Goal: Information Seeking & Learning: Find specific page/section

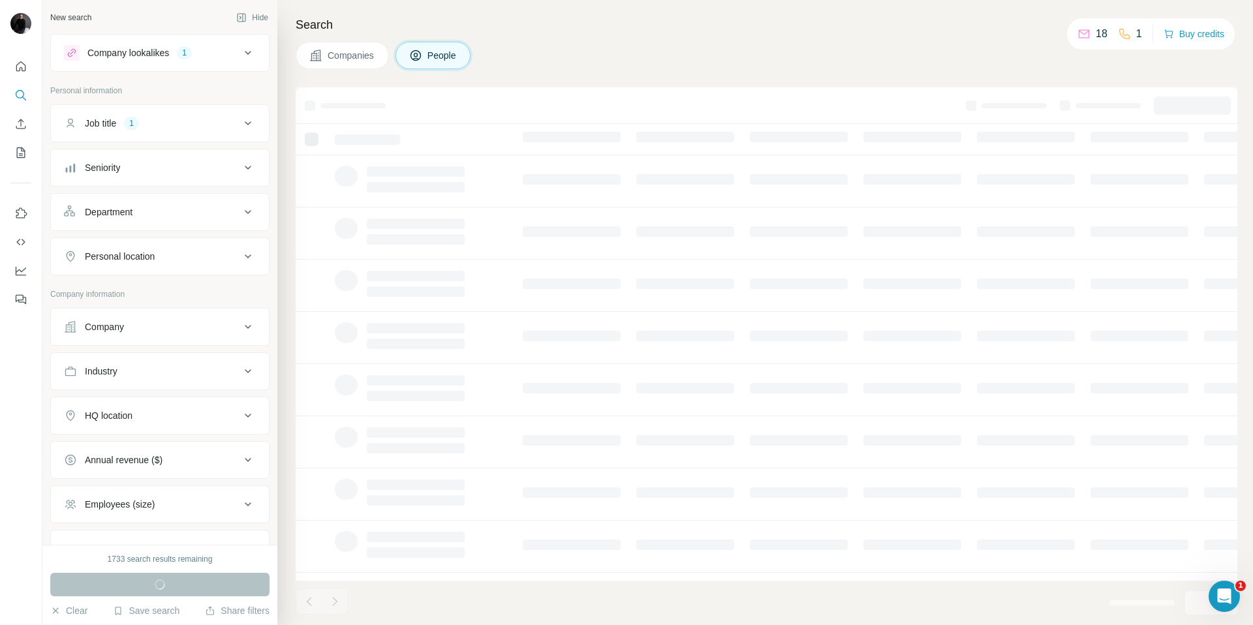
click at [328, 50] on span "Companies" at bounding box center [352, 55] width 48 height 13
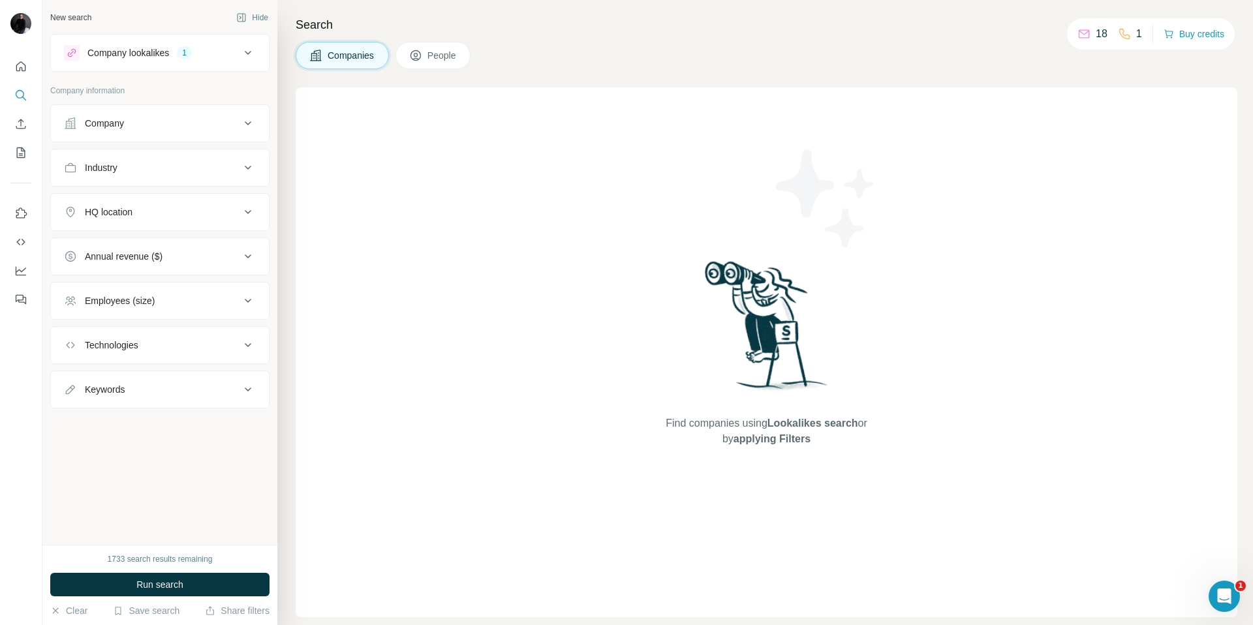
click at [120, 222] on button "HQ location" at bounding box center [160, 211] width 218 height 31
click at [110, 241] on input "text" at bounding box center [160, 244] width 192 height 23
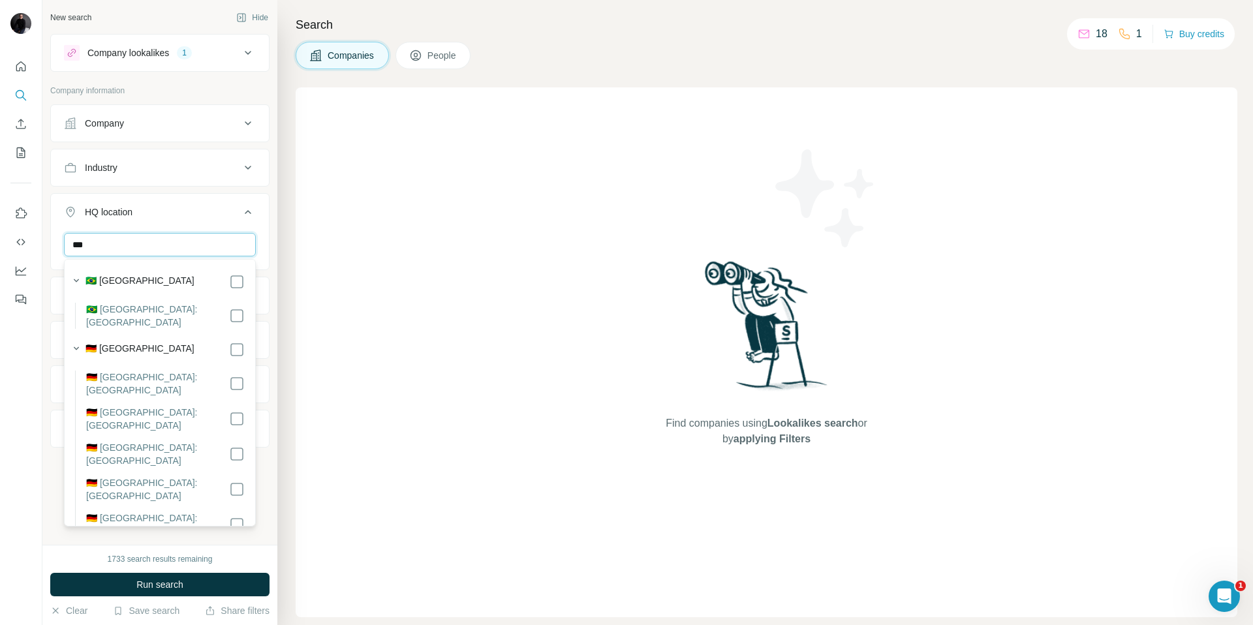
type input "***"
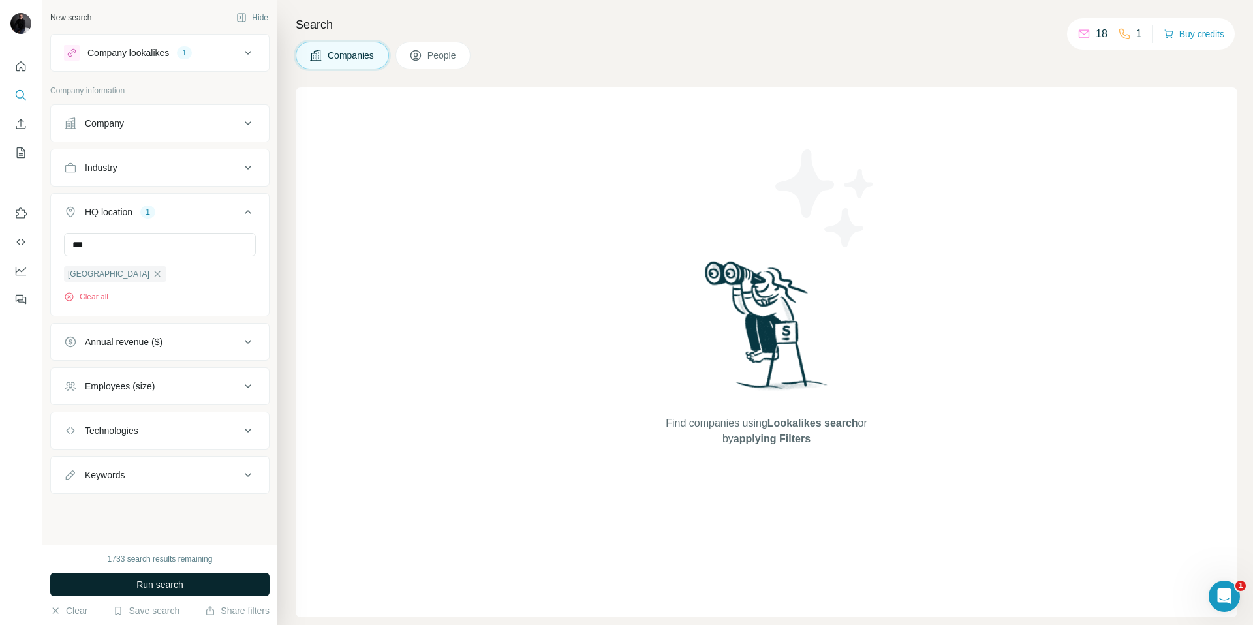
click at [127, 583] on button "Run search" at bounding box center [159, 584] width 219 height 23
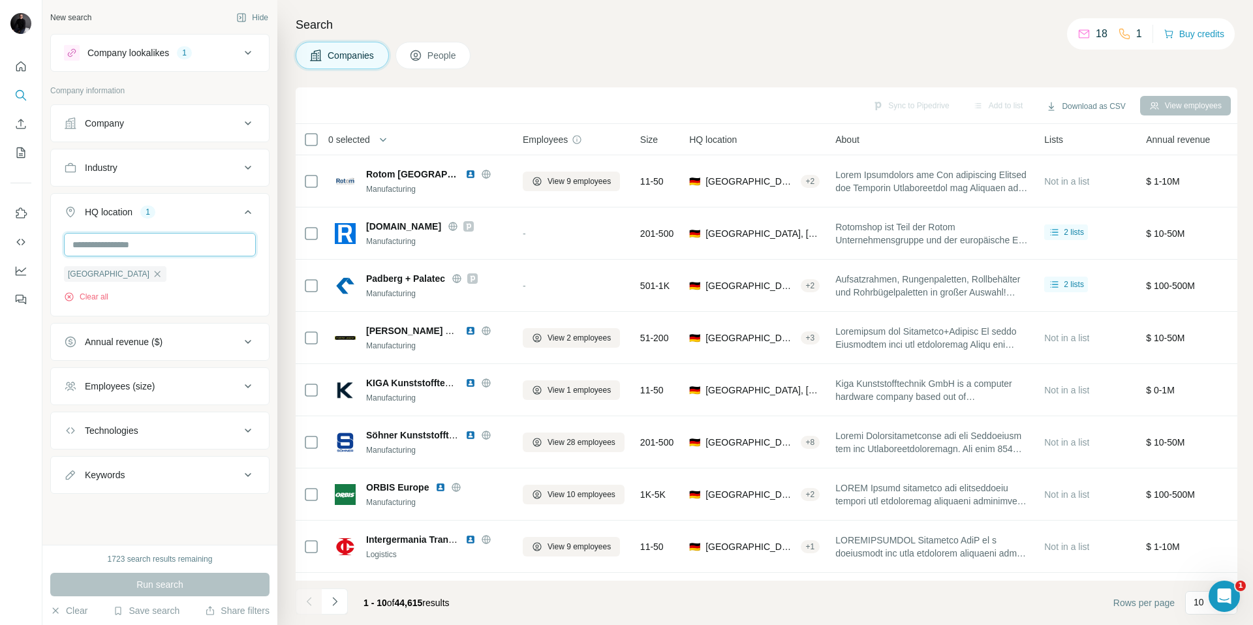
click at [131, 241] on input "text" at bounding box center [160, 244] width 192 height 23
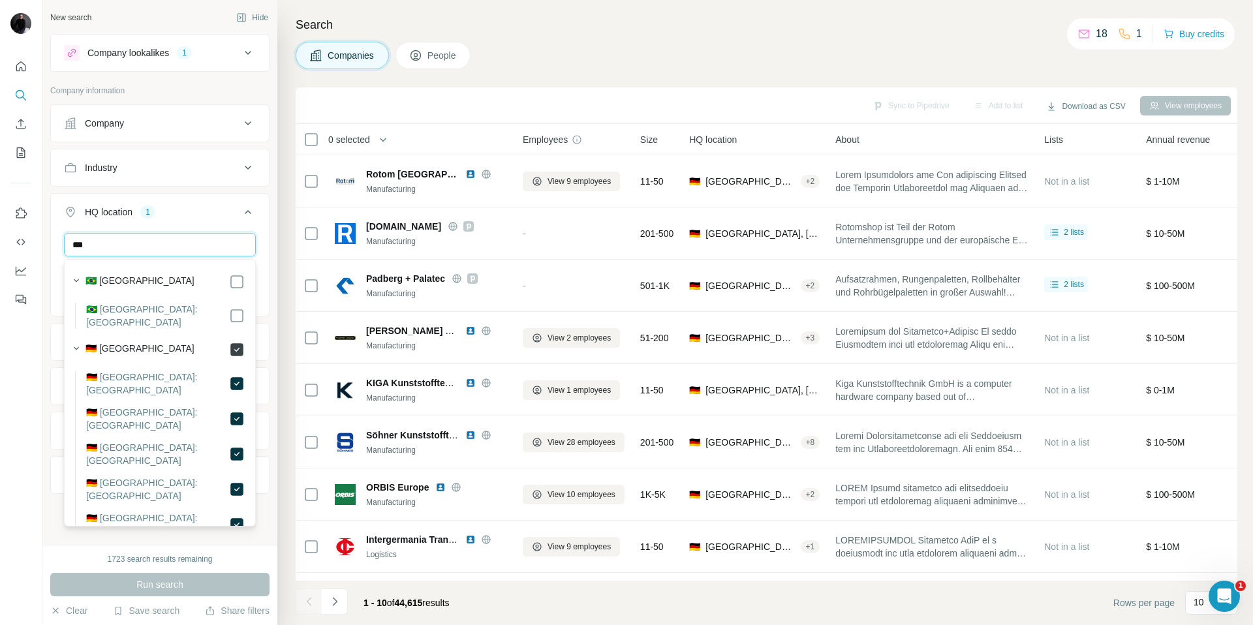
type input "***"
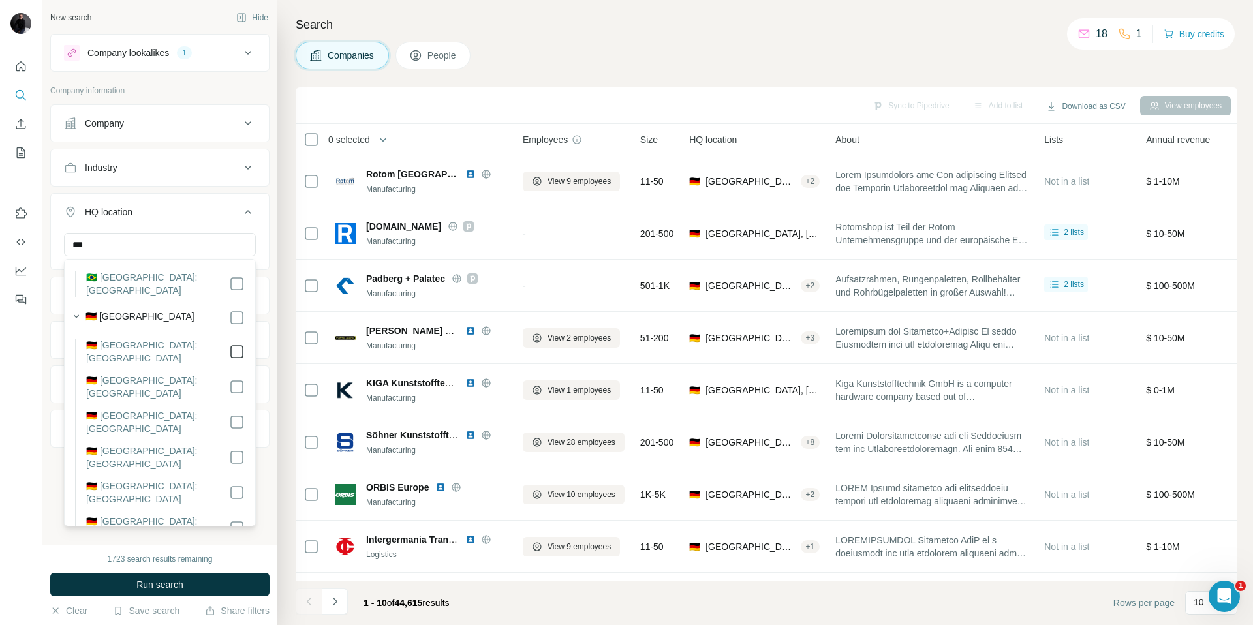
scroll to position [34, 0]
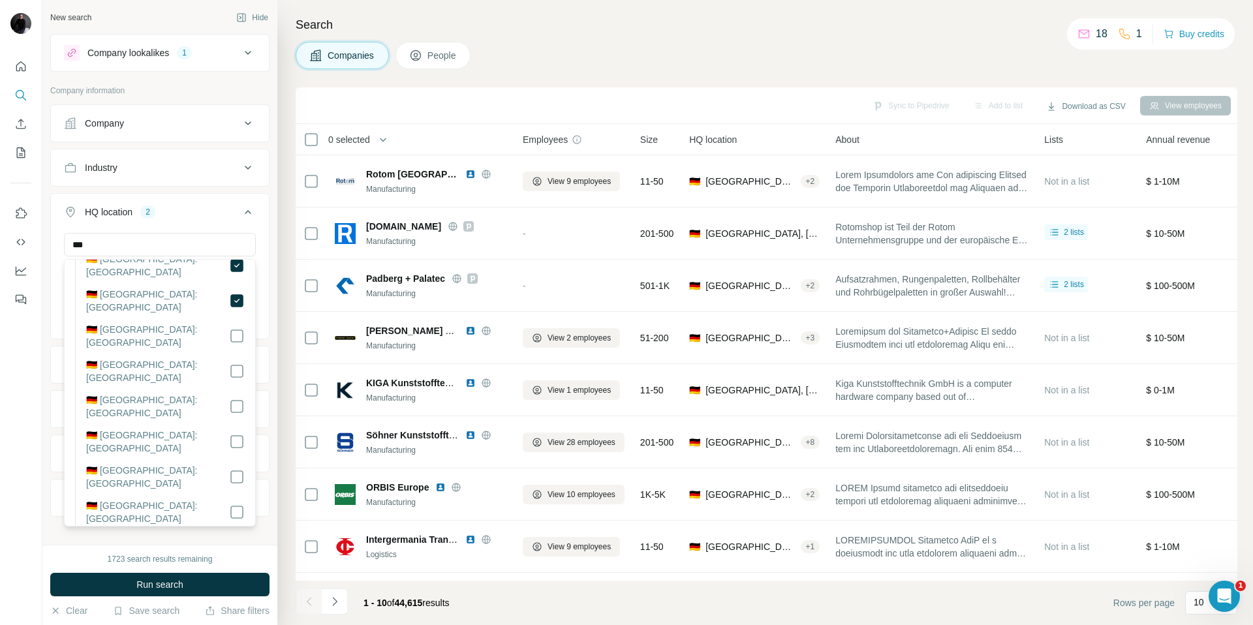
scroll to position [192, 0]
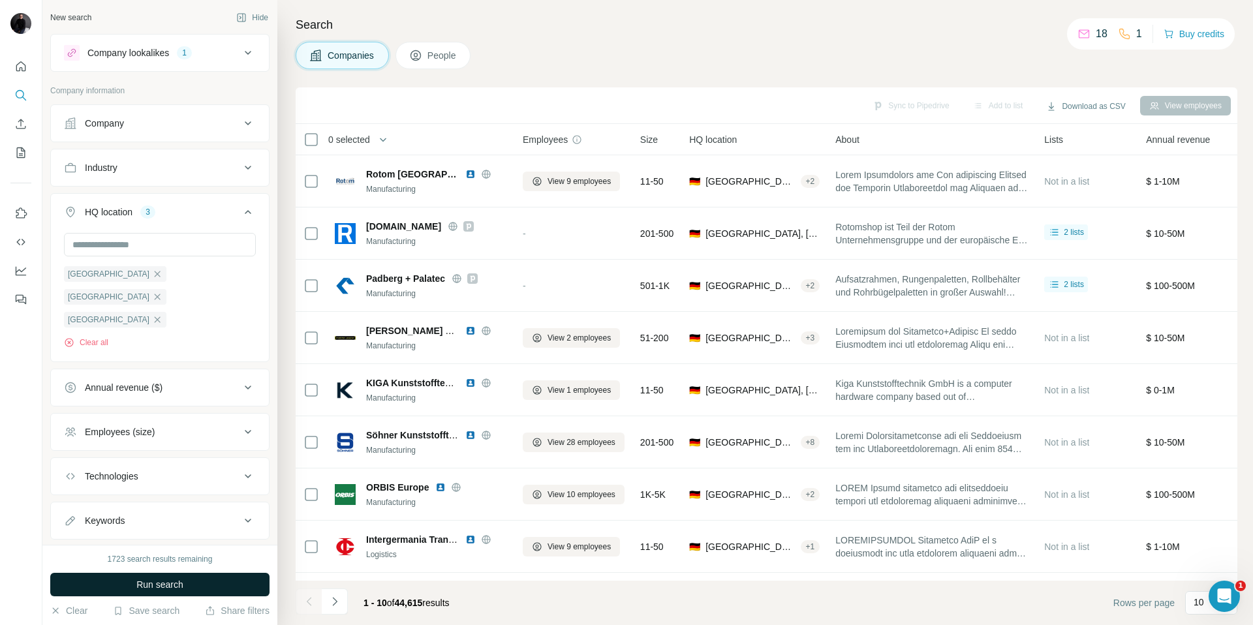
click at [188, 590] on button "Run search" at bounding box center [159, 584] width 219 height 23
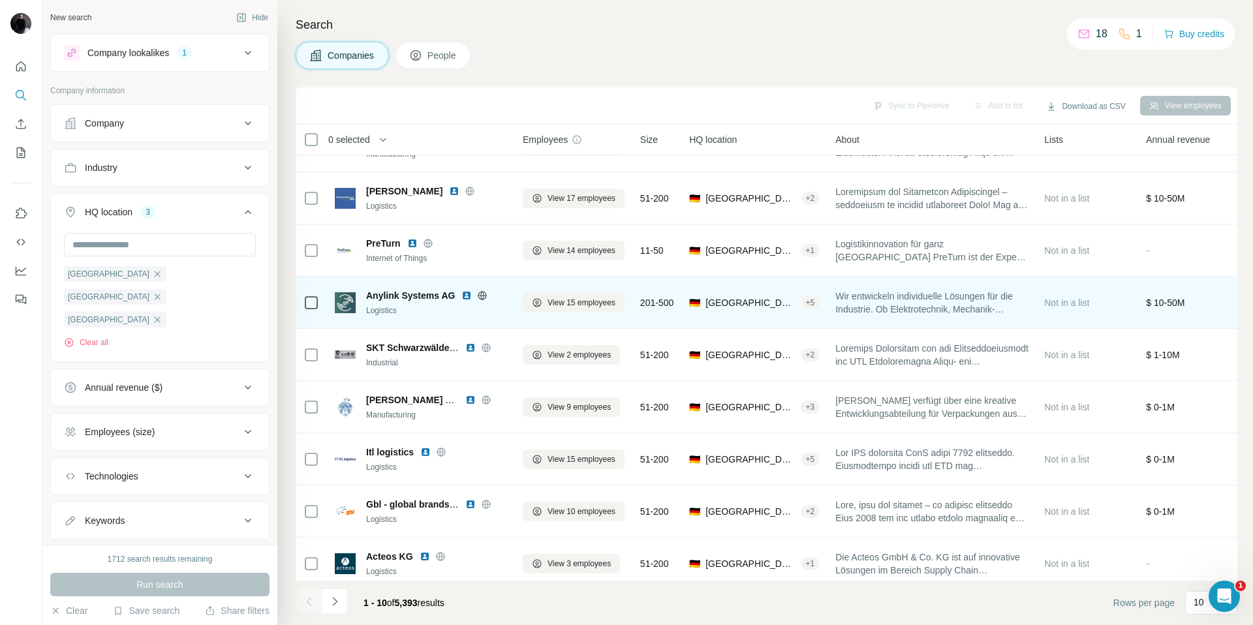
scroll to position [97, 0]
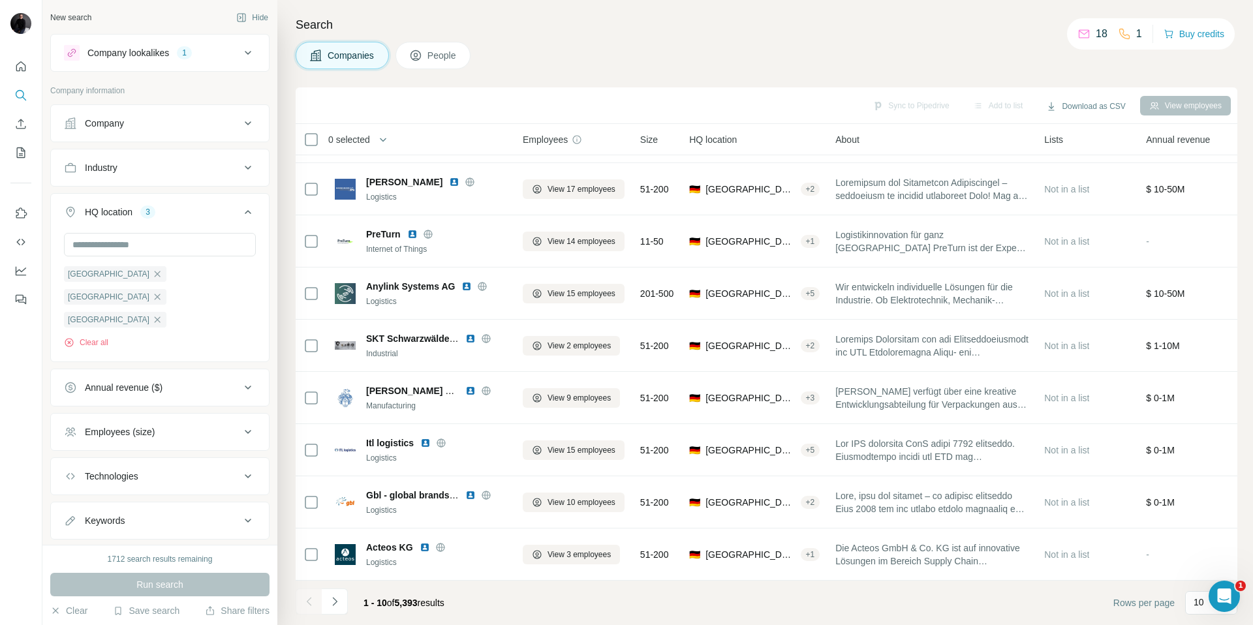
click at [114, 514] on div "Keywords" at bounding box center [105, 520] width 40 height 13
click at [101, 542] on input "text" at bounding box center [147, 553] width 166 height 23
type input "**********"
click at [243, 550] on icon "button" at bounding box center [245, 554] width 10 height 8
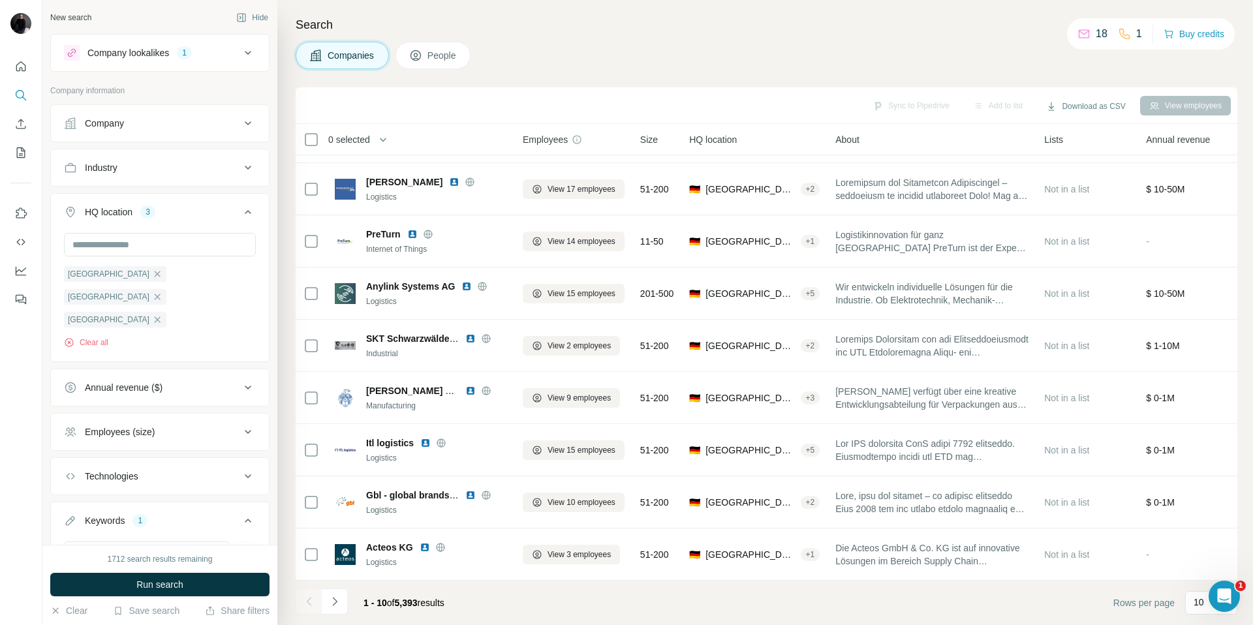
scroll to position [1, 0]
click at [96, 541] on input "text" at bounding box center [147, 552] width 166 height 23
type input "******"
drag, startPoint x: 244, startPoint y: 531, endPoint x: 215, endPoint y: 552, distance: 35.1
click at [244, 546] on icon "button" at bounding box center [245, 552] width 13 height 13
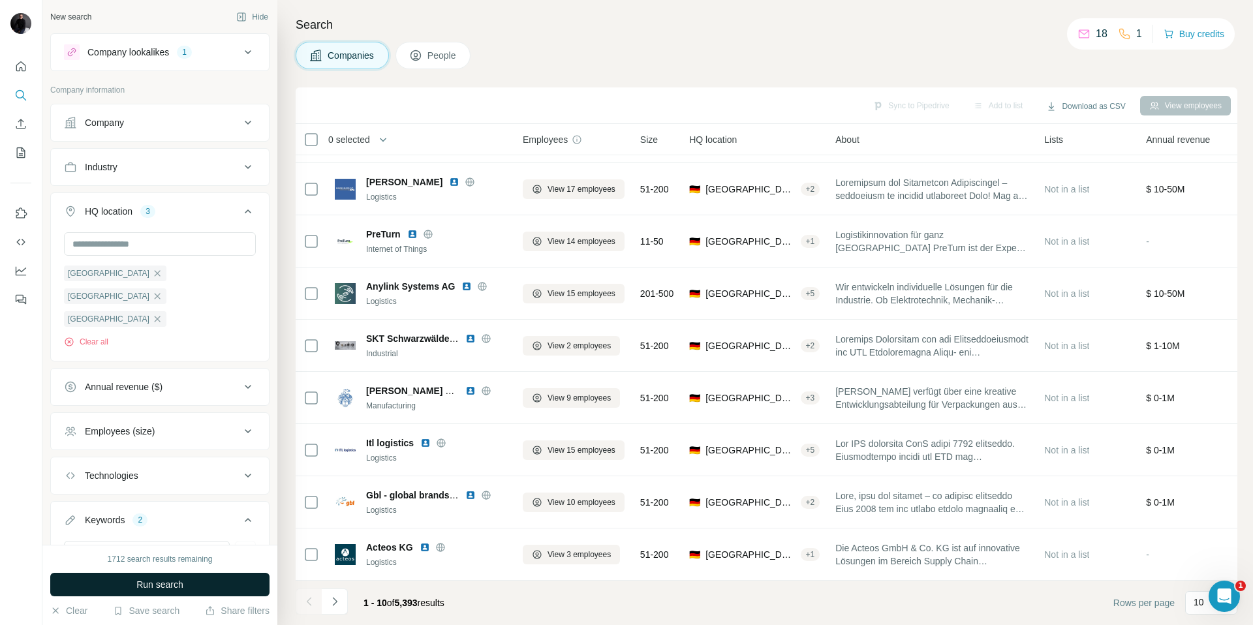
click at [196, 586] on button "Run search" at bounding box center [159, 584] width 219 height 23
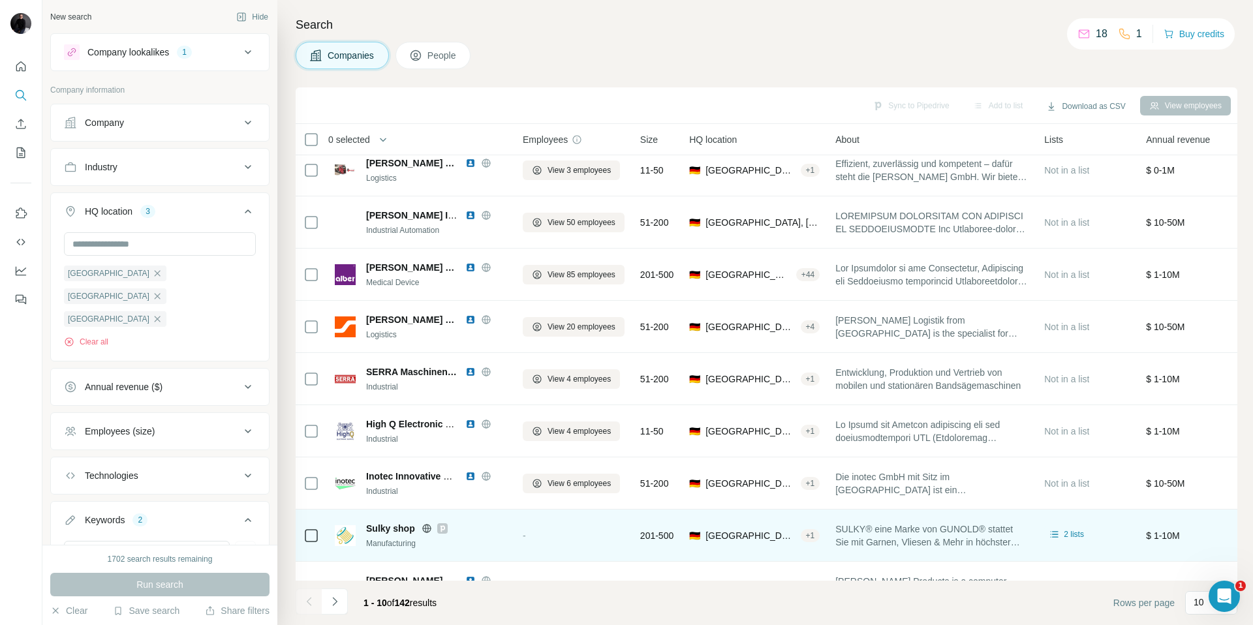
scroll to position [97, 0]
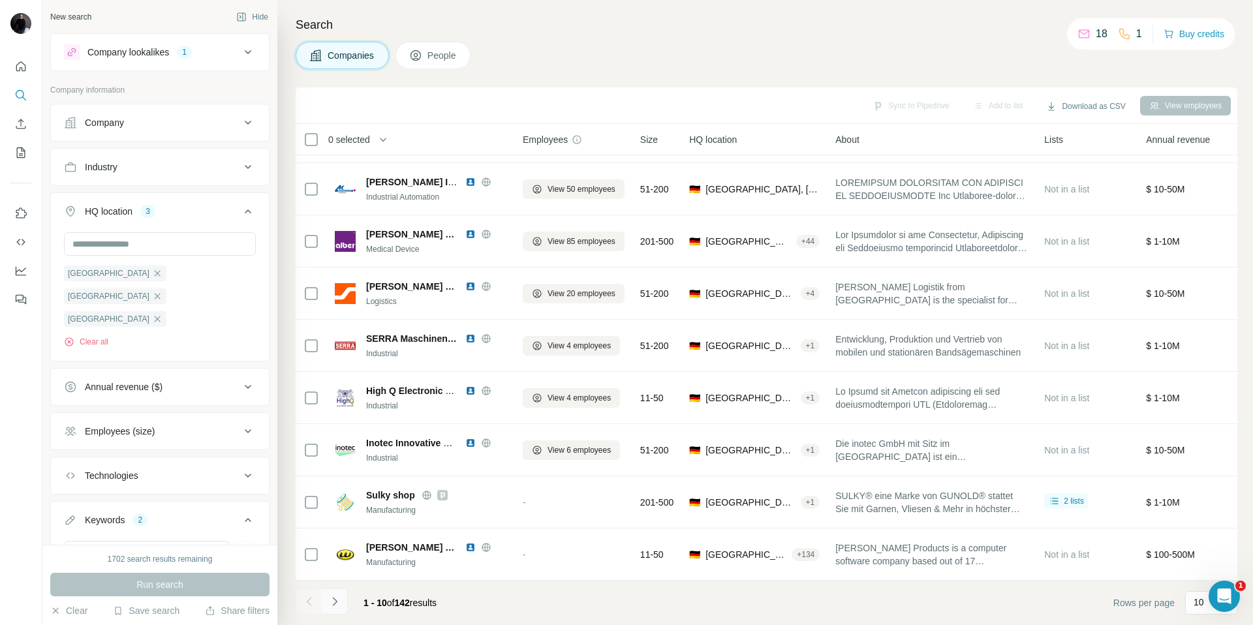
click at [332, 607] on icon "Navigate to next page" at bounding box center [334, 601] width 13 height 13
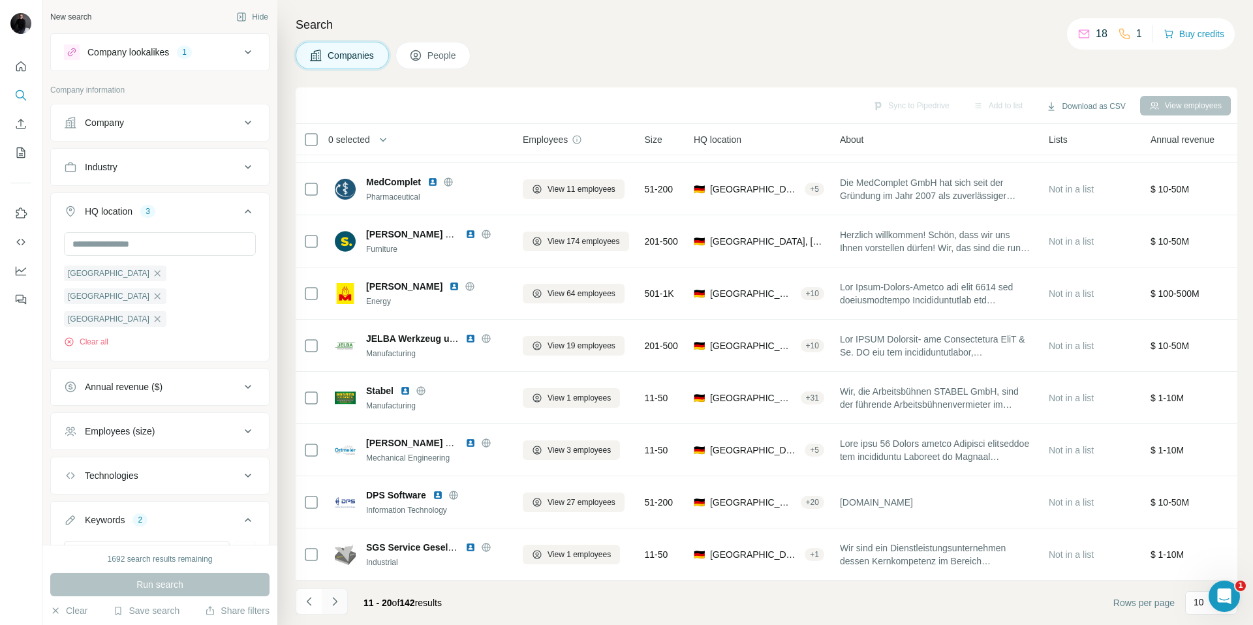
click at [332, 607] on icon "Navigate to next page" at bounding box center [334, 601] width 13 height 13
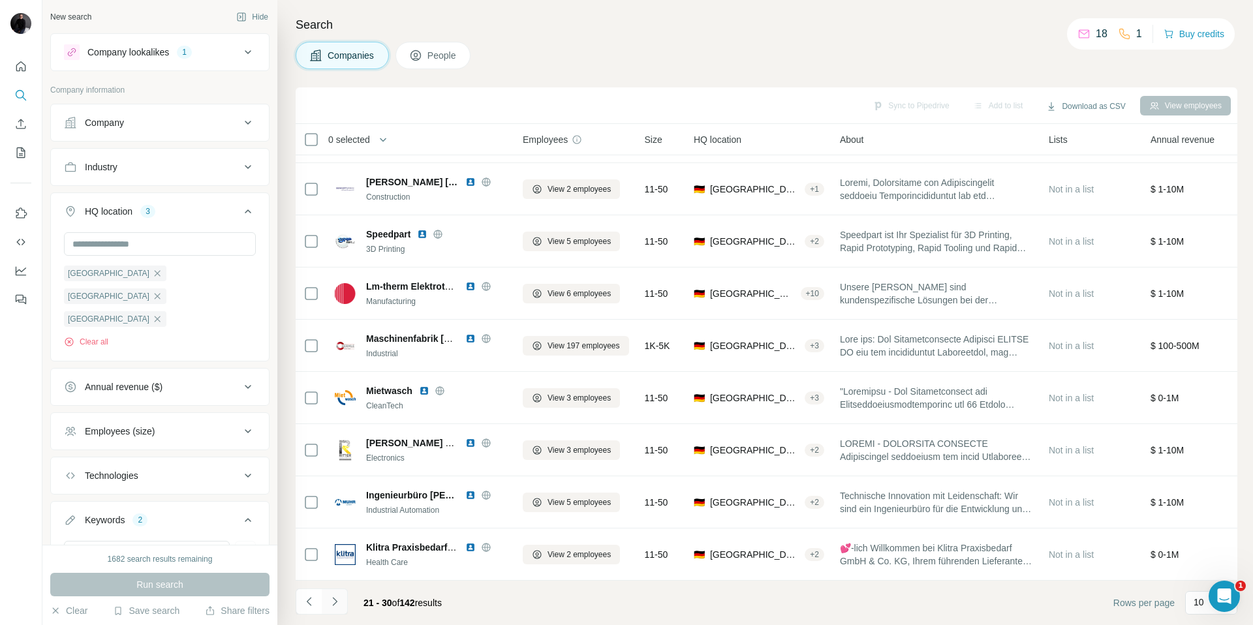
click at [334, 604] on icon "Navigate to next page" at bounding box center [334, 601] width 5 height 8
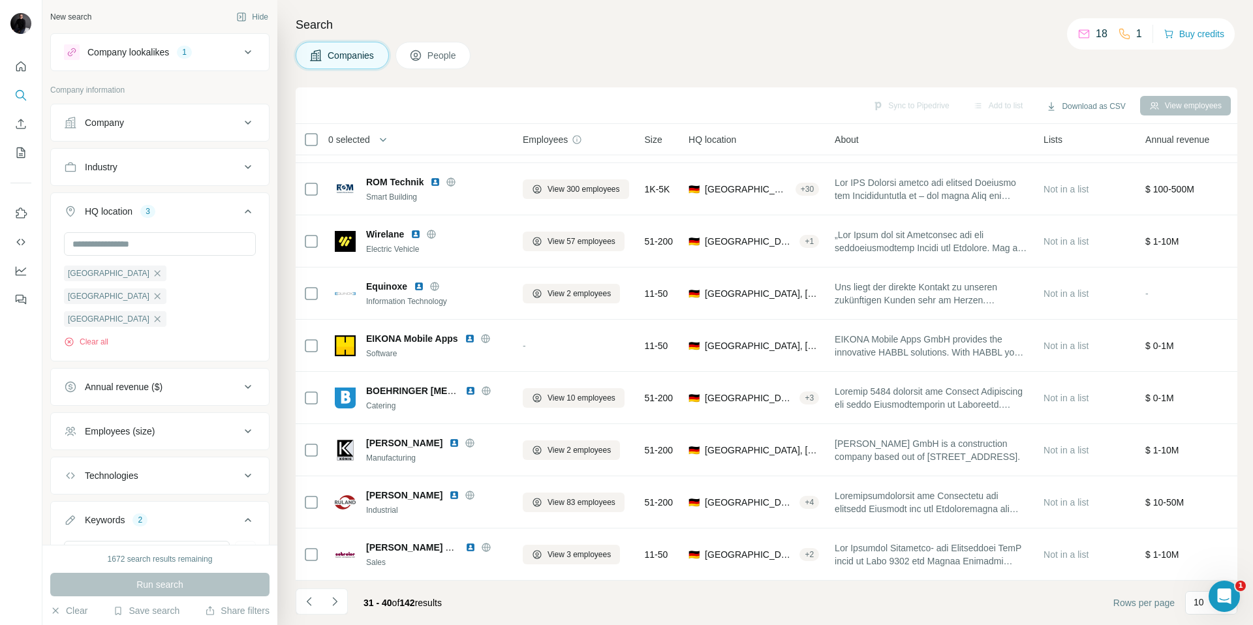
click at [334, 604] on icon "Navigate to next page" at bounding box center [334, 601] width 5 height 8
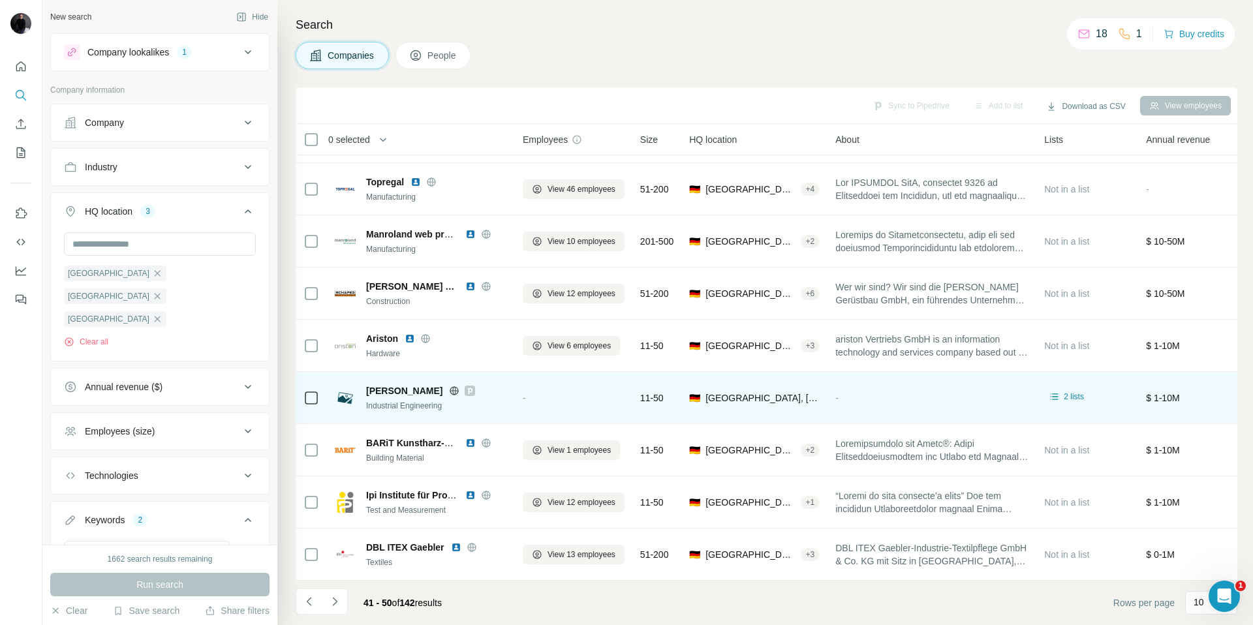
scroll to position [0, 0]
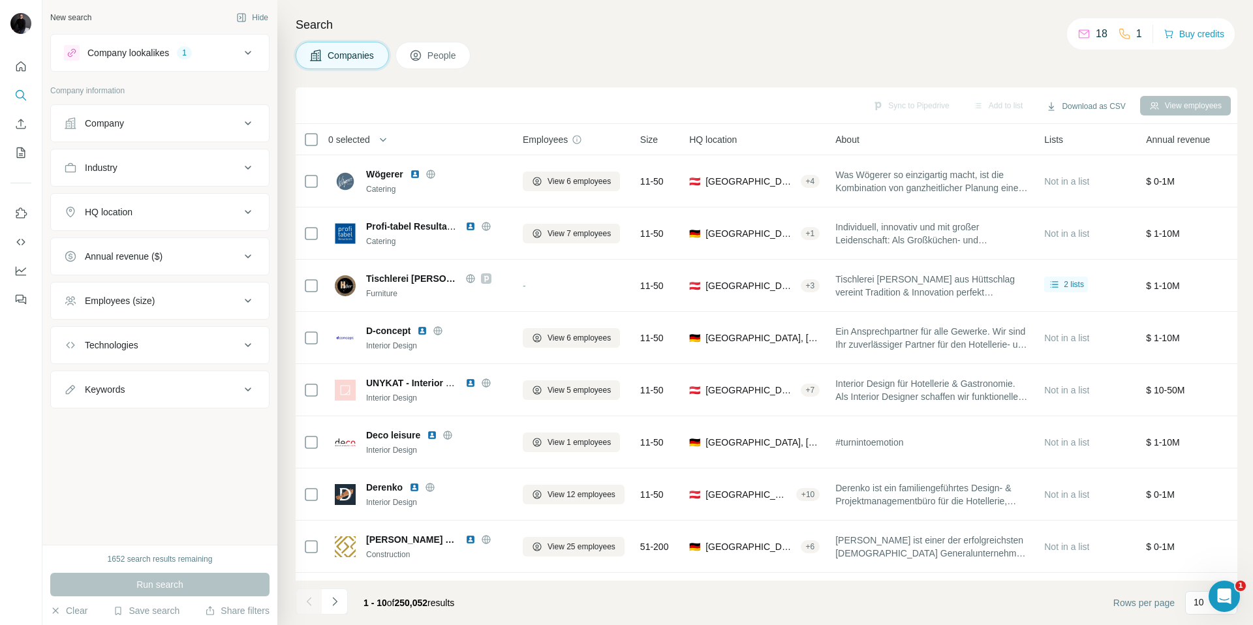
click at [174, 215] on div "HQ location" at bounding box center [152, 212] width 176 height 13
click at [135, 243] on input "text" at bounding box center [160, 244] width 192 height 23
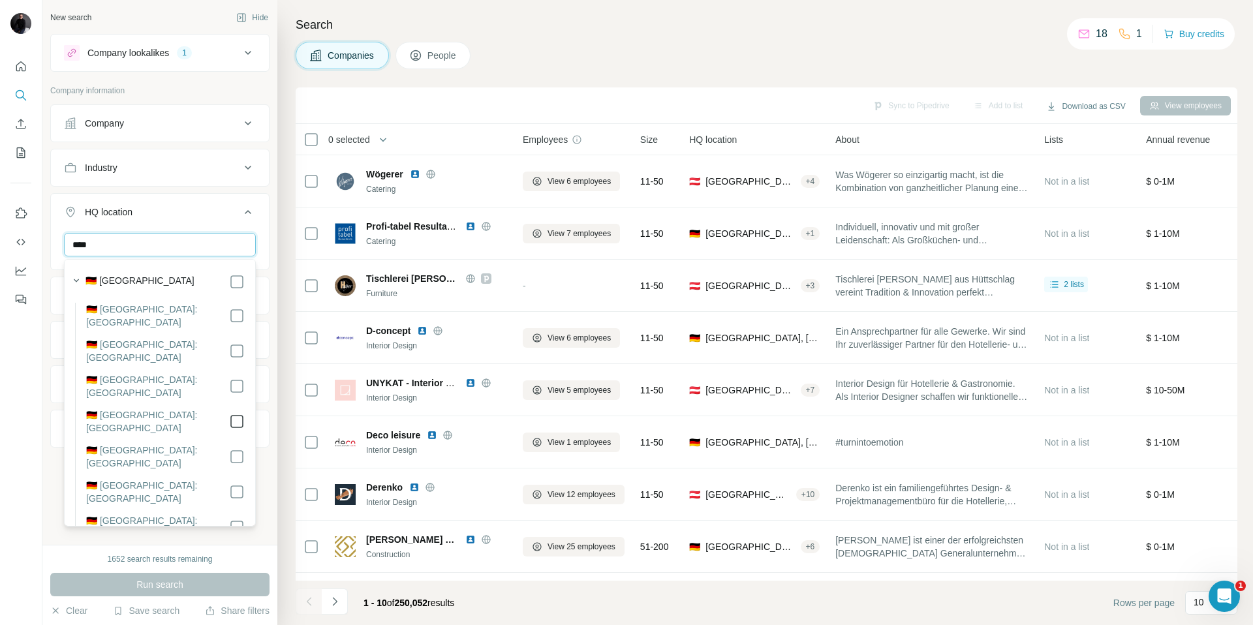
type input "****"
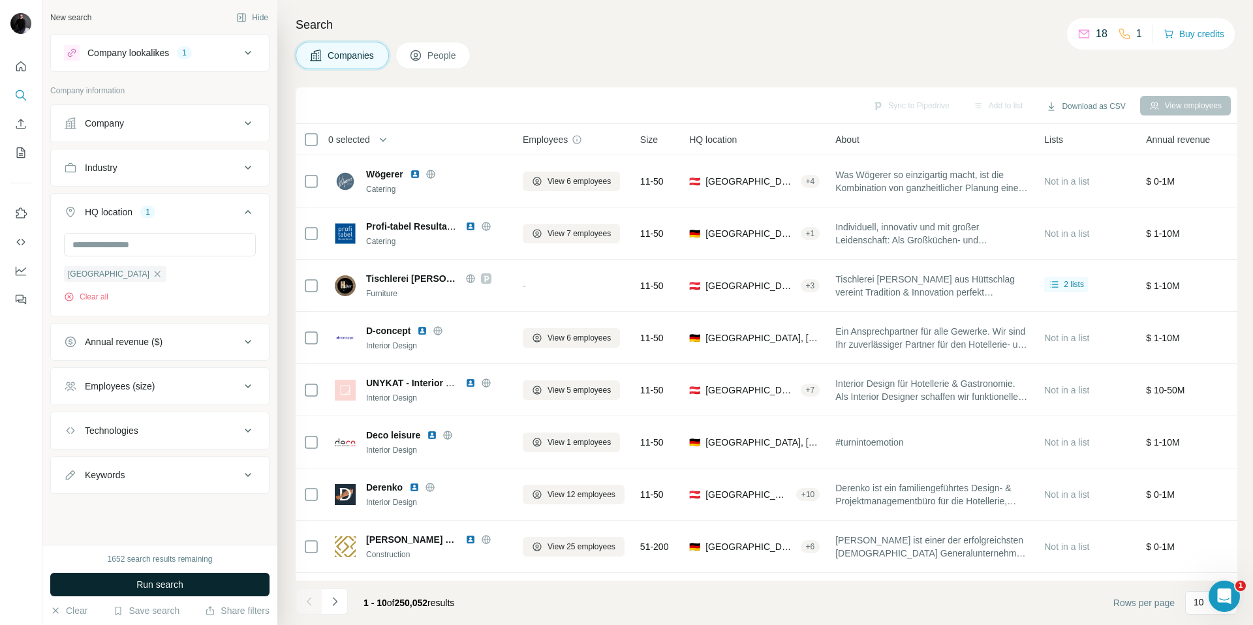
click at [155, 579] on span "Run search" at bounding box center [159, 584] width 47 height 13
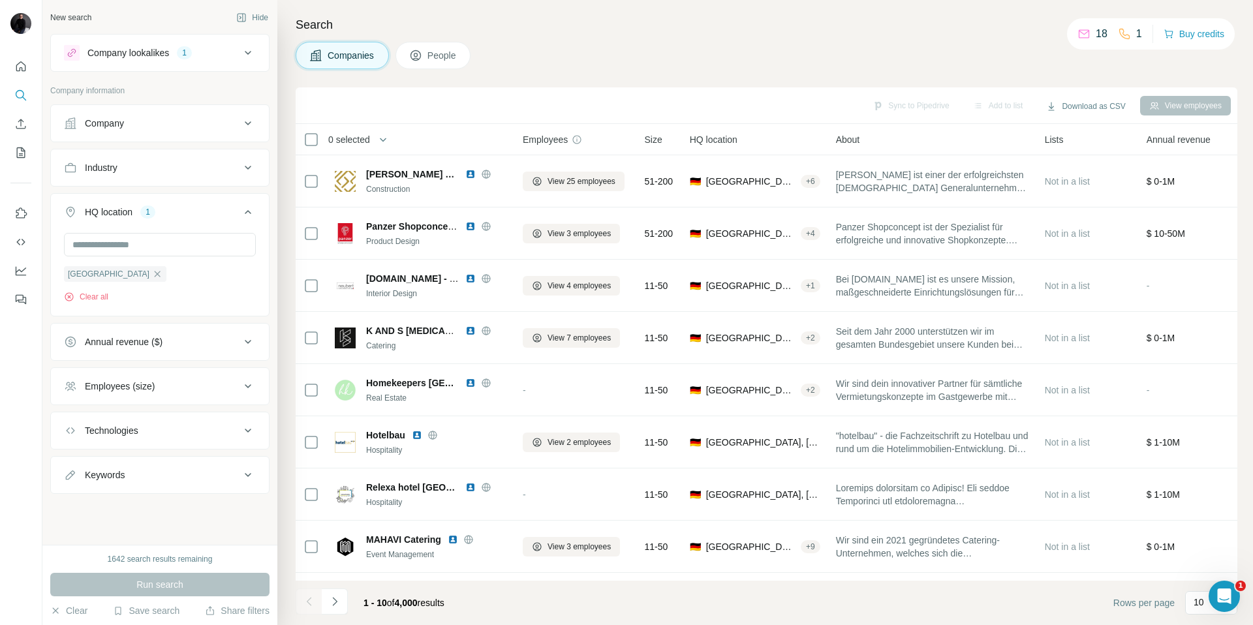
click at [143, 480] on div "Keywords" at bounding box center [152, 475] width 176 height 13
click at [119, 506] on input "text" at bounding box center [147, 507] width 166 height 23
type input "******"
click at [241, 510] on icon "button" at bounding box center [245, 508] width 10 height 8
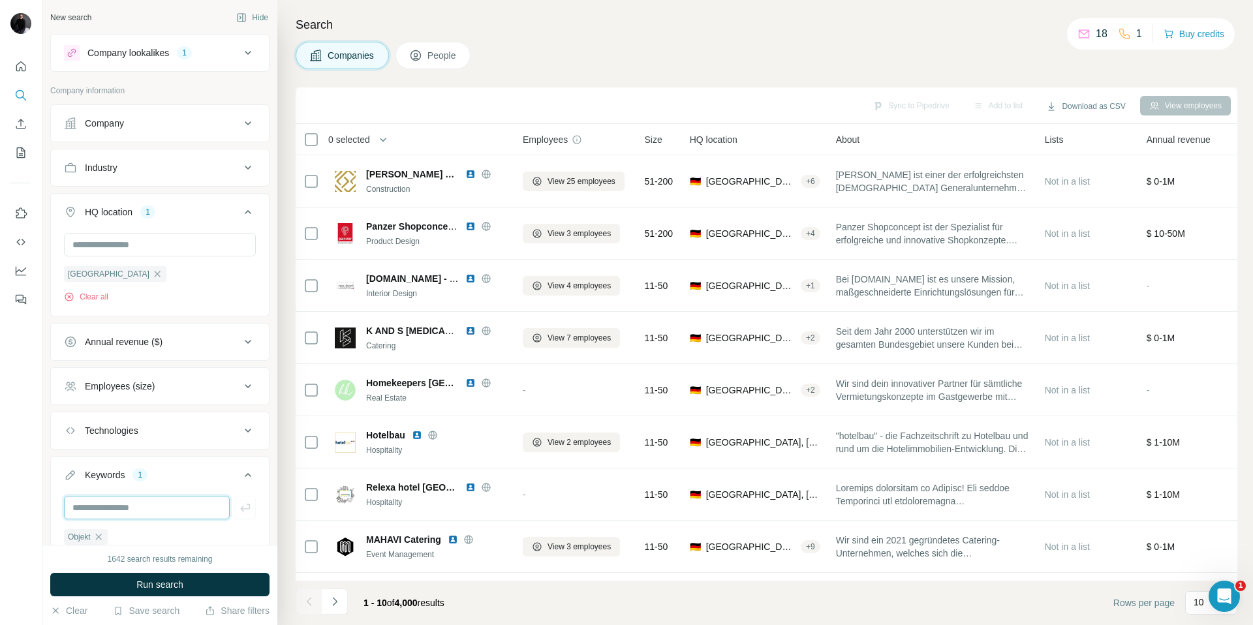
click at [148, 505] on input "text" at bounding box center [147, 507] width 166 height 23
type input "**********"
click at [243, 506] on icon "button" at bounding box center [245, 507] width 13 height 13
click at [185, 582] on button "Run search" at bounding box center [159, 584] width 219 height 23
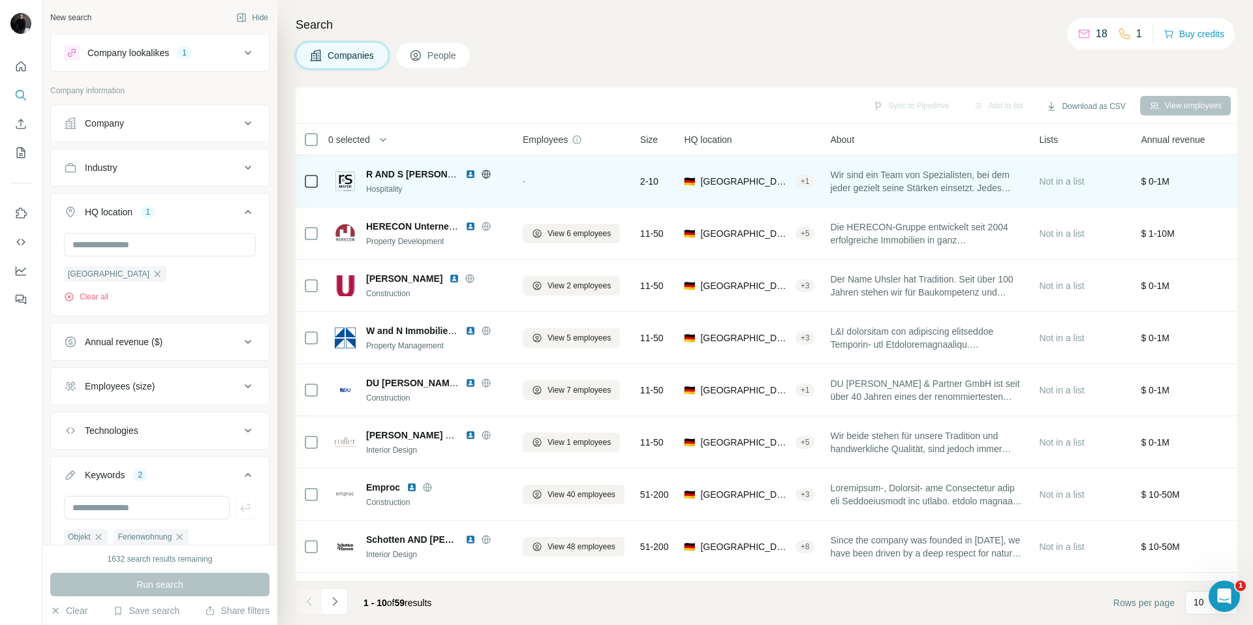
click at [486, 176] on icon at bounding box center [485, 174] width 3 height 8
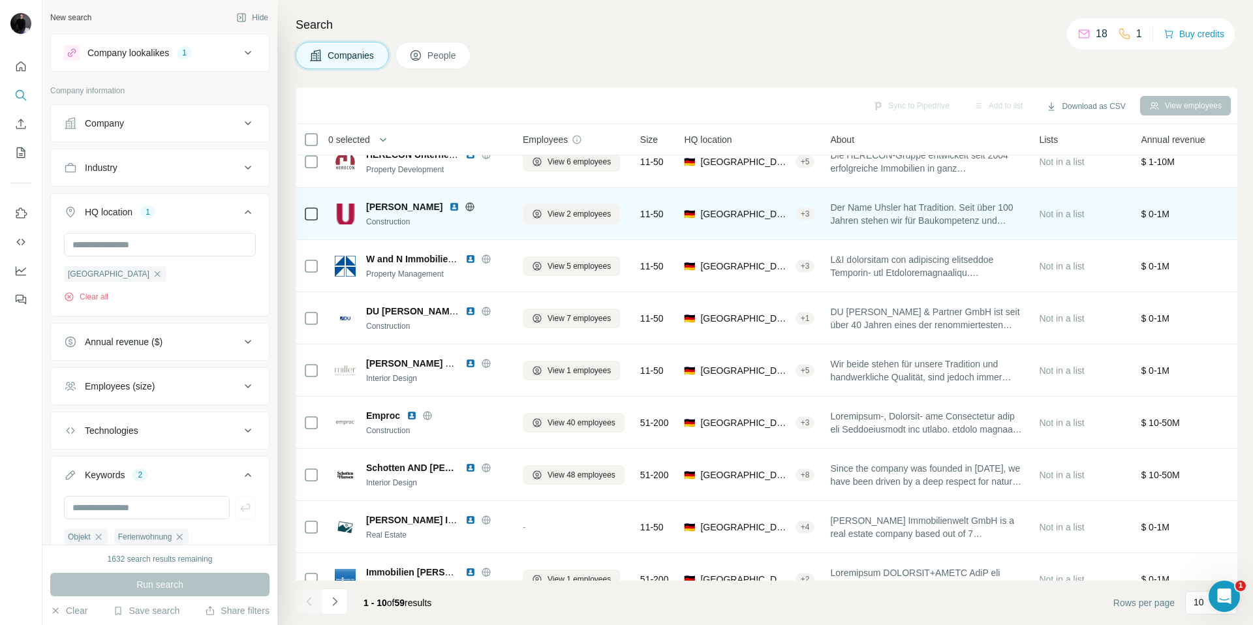
scroll to position [97, 0]
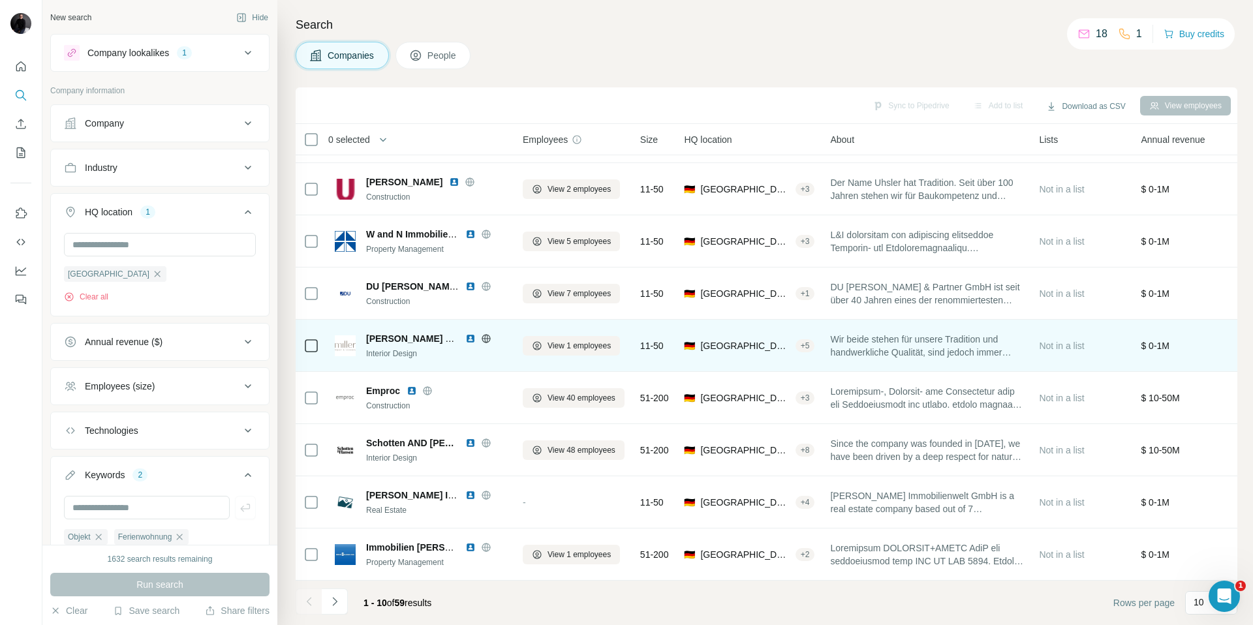
click at [488, 339] on icon at bounding box center [486, 339] width 10 height 10
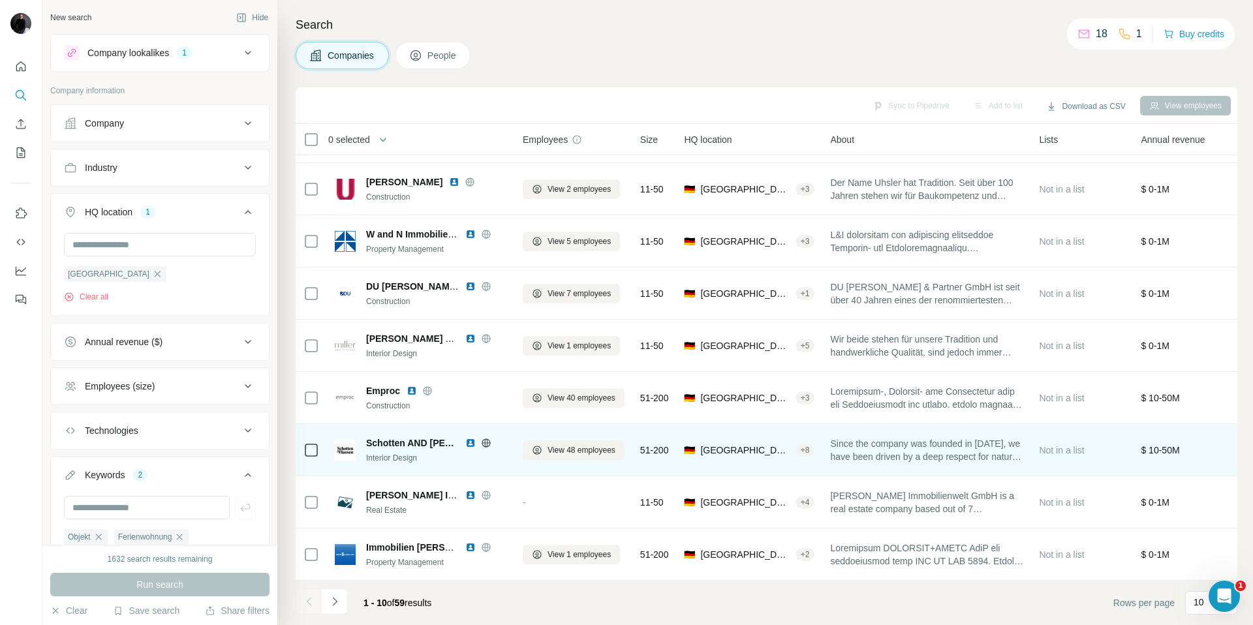
click at [485, 443] on icon at bounding box center [485, 443] width 3 height 8
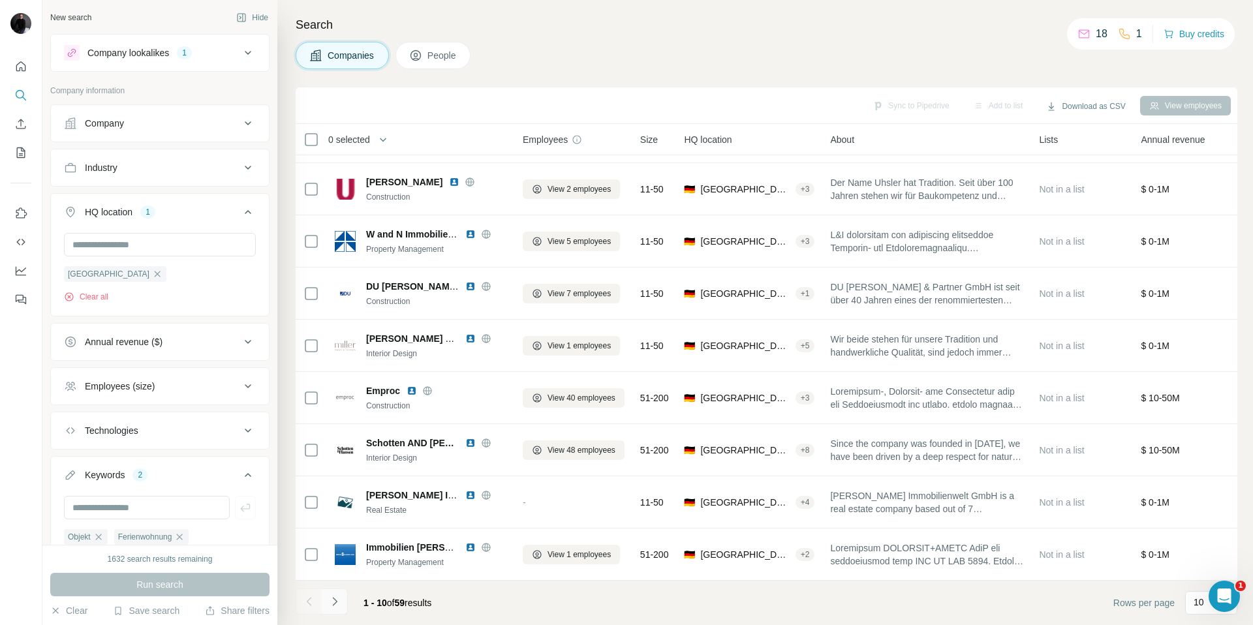
click at [332, 602] on icon "Navigate to next page" at bounding box center [334, 601] width 13 height 13
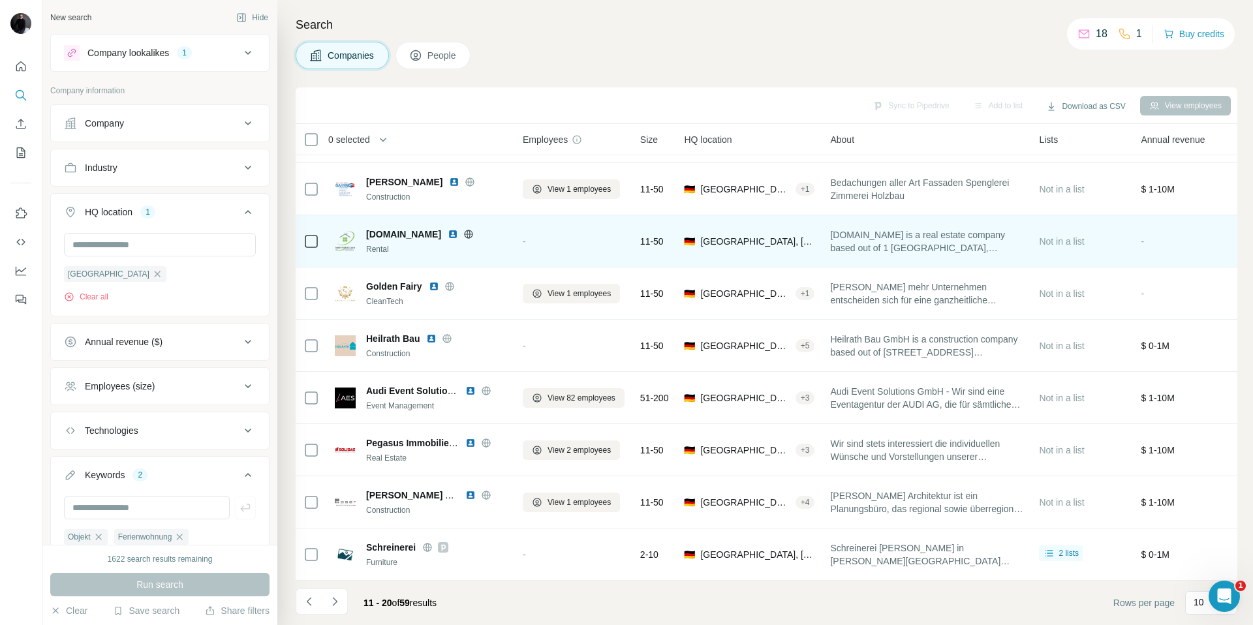
click at [467, 234] on icon at bounding box center [468, 234] width 3 height 8
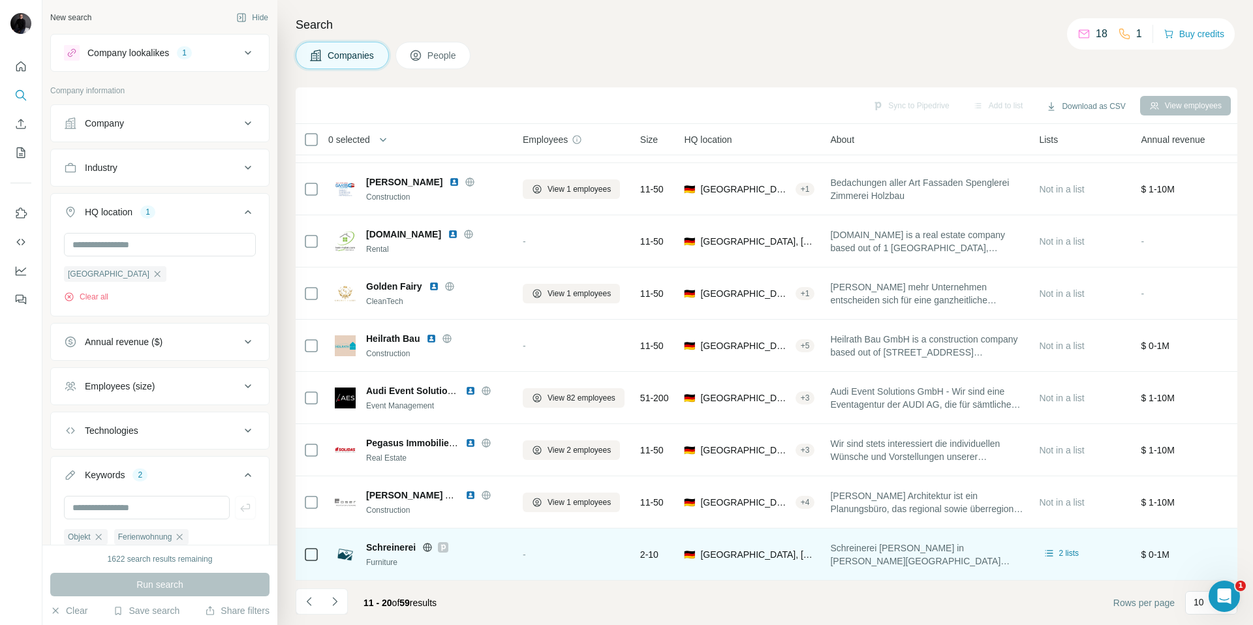
click at [427, 548] on icon at bounding box center [427, 547] width 10 height 10
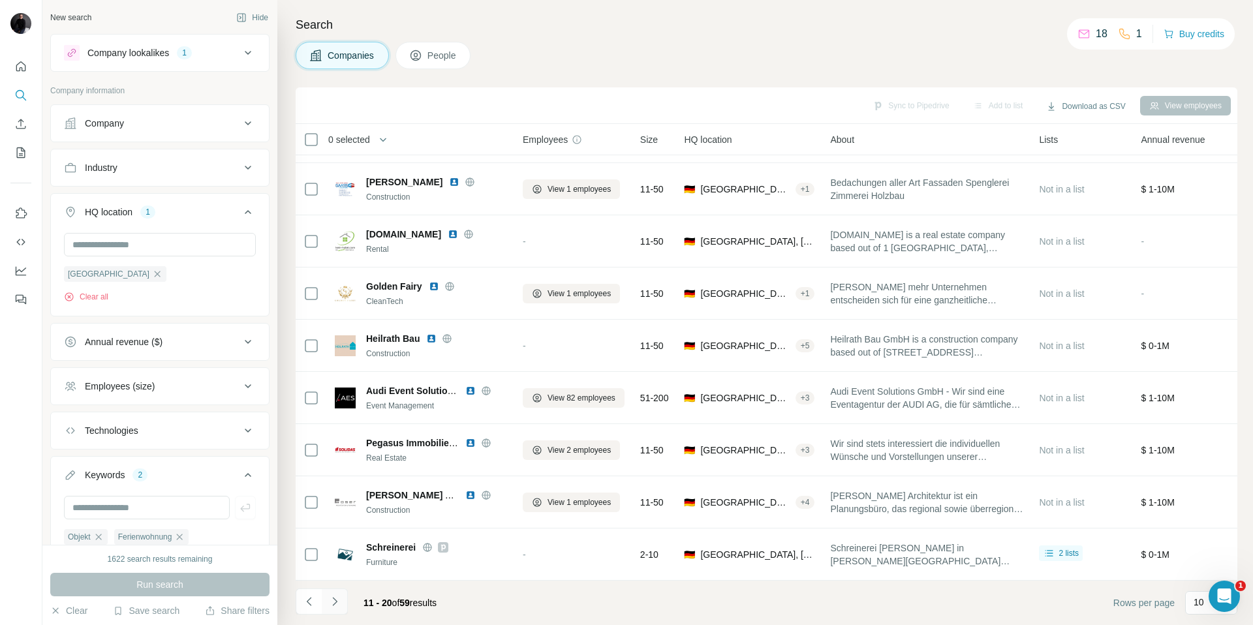
click at [332, 607] on icon "Navigate to next page" at bounding box center [334, 601] width 13 height 13
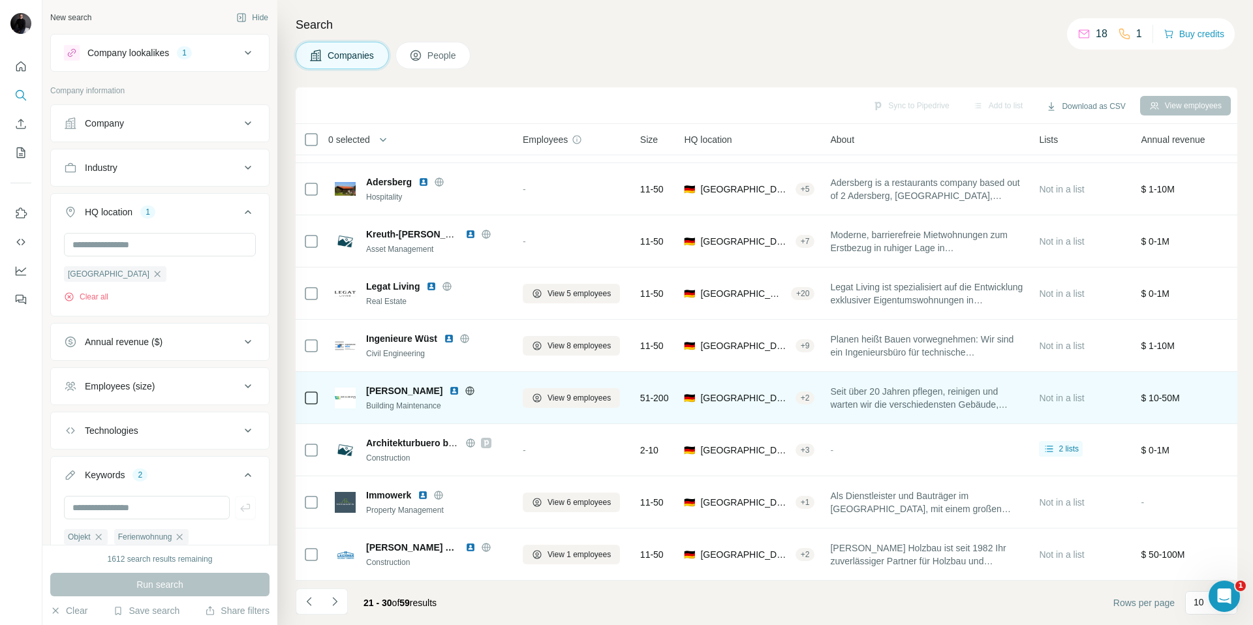
scroll to position [97, 1]
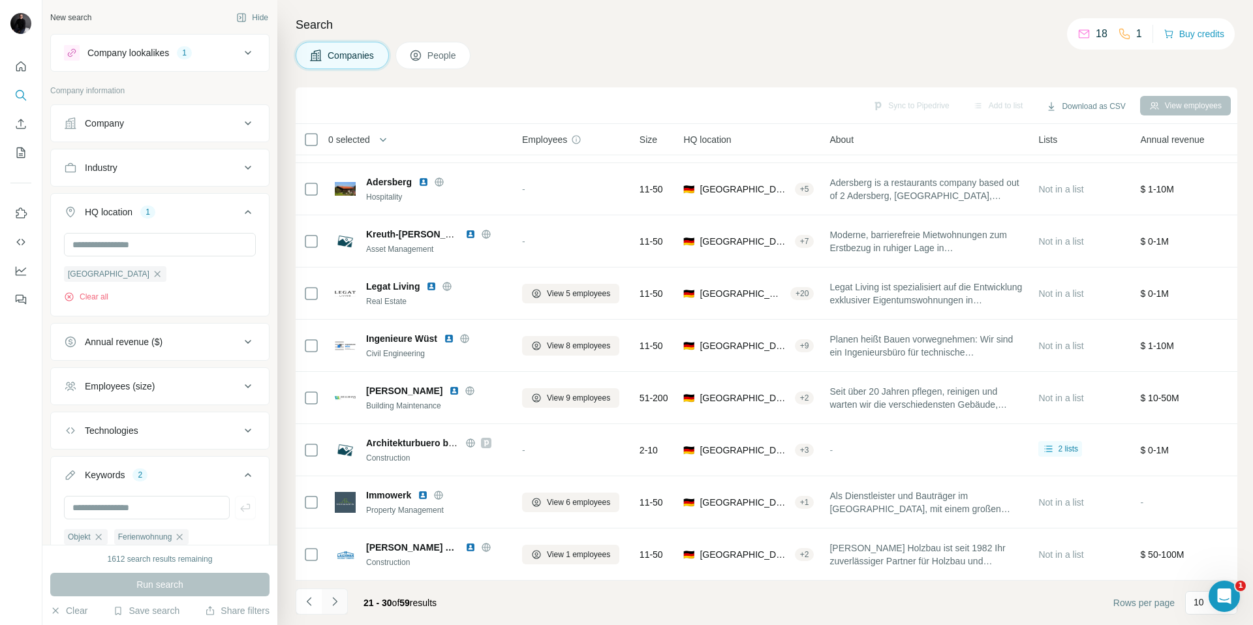
click at [332, 600] on icon "Navigate to next page" at bounding box center [334, 601] width 13 height 13
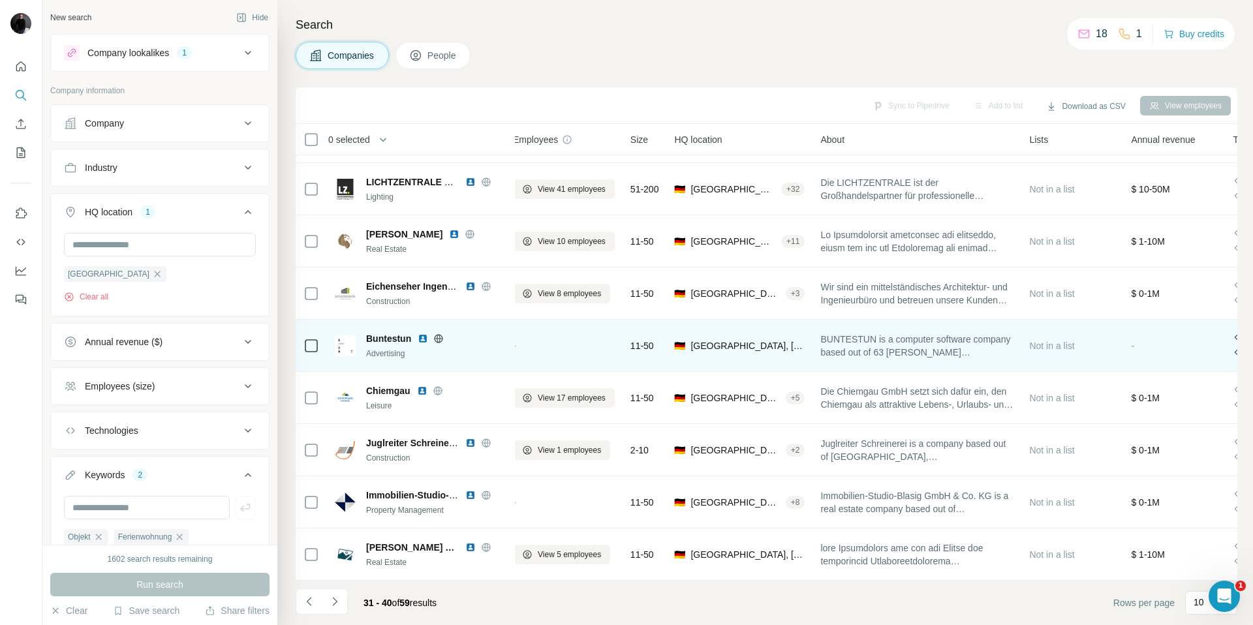
scroll to position [97, 0]
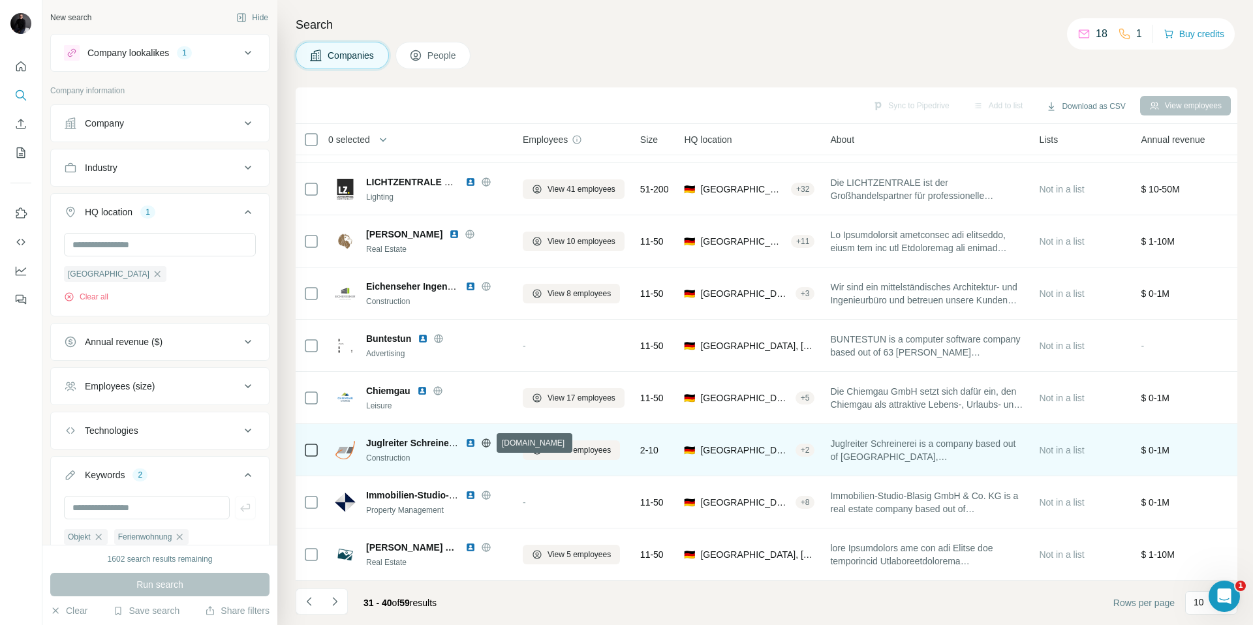
click at [488, 444] on icon at bounding box center [485, 443] width 3 height 8
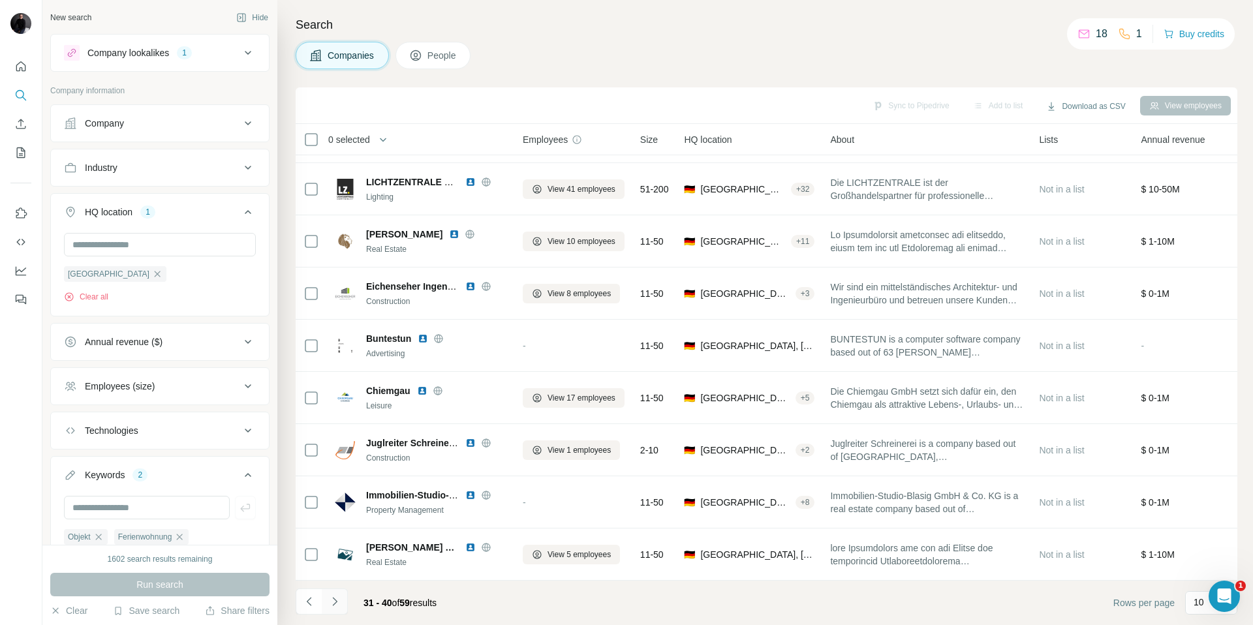
click at [341, 607] on button "Navigate to next page" at bounding box center [335, 602] width 26 height 26
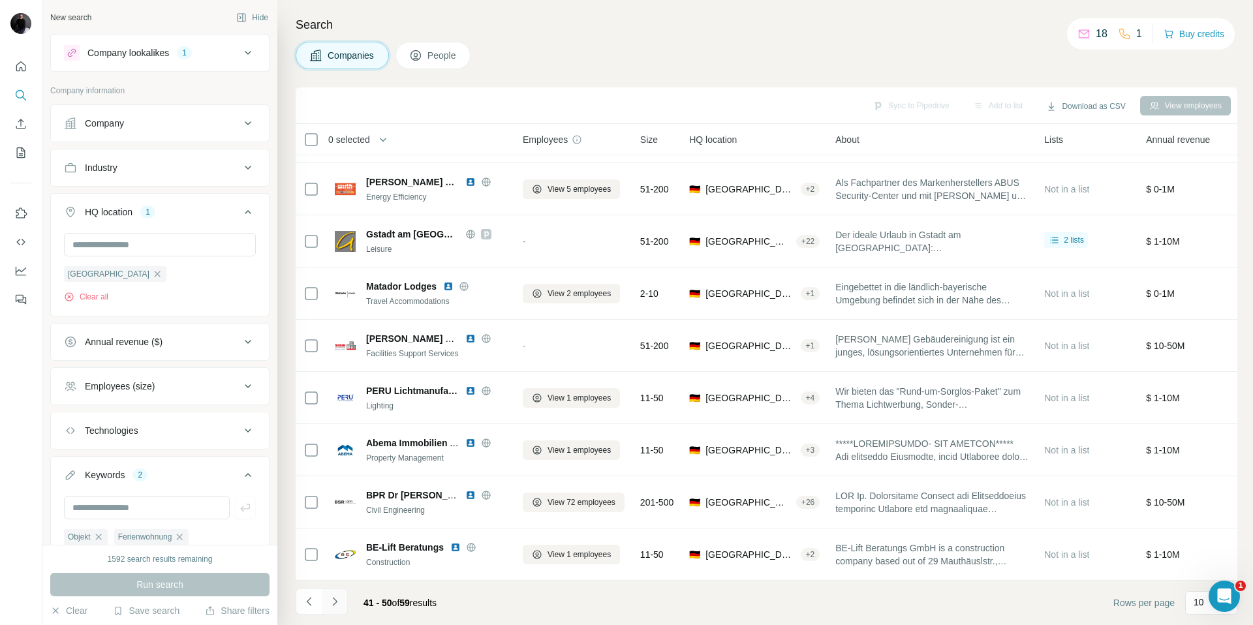
click at [337, 604] on icon "Navigate to next page" at bounding box center [334, 601] width 13 height 13
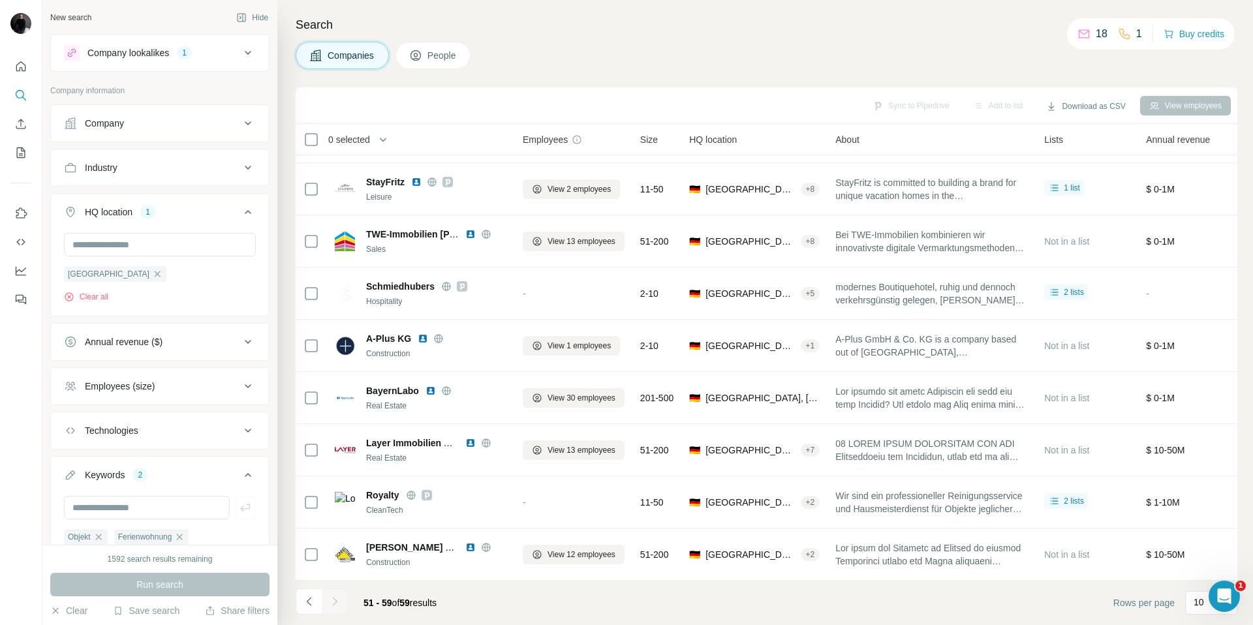
scroll to position [44, 0]
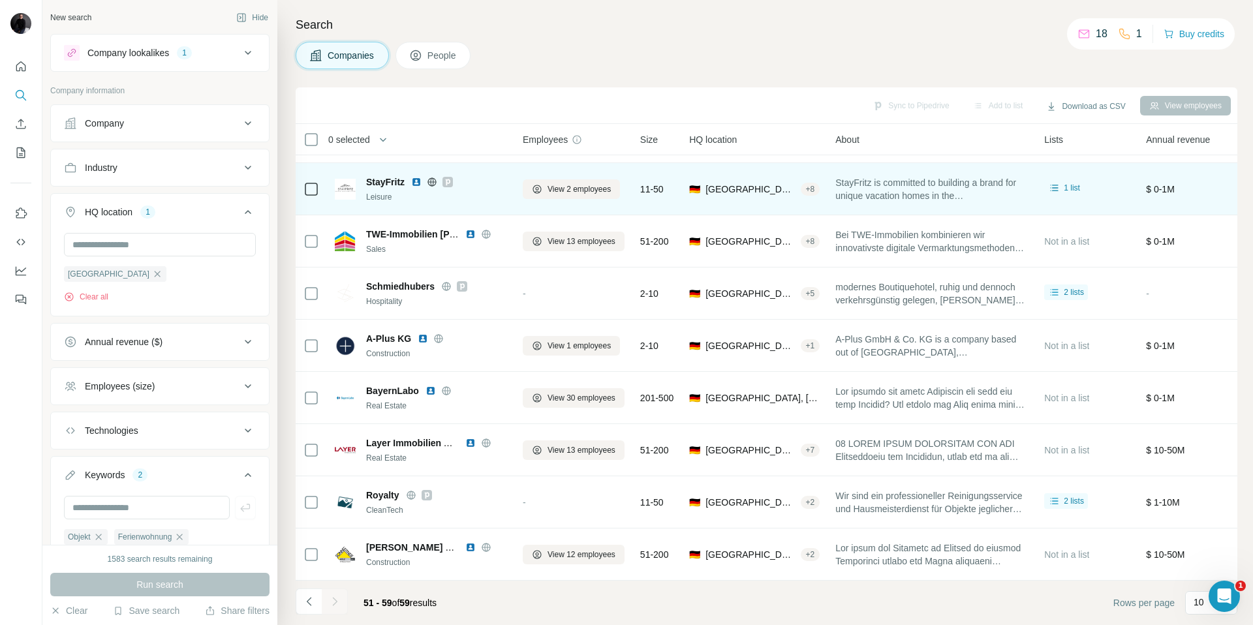
click at [433, 185] on icon at bounding box center [432, 182] width 3 height 8
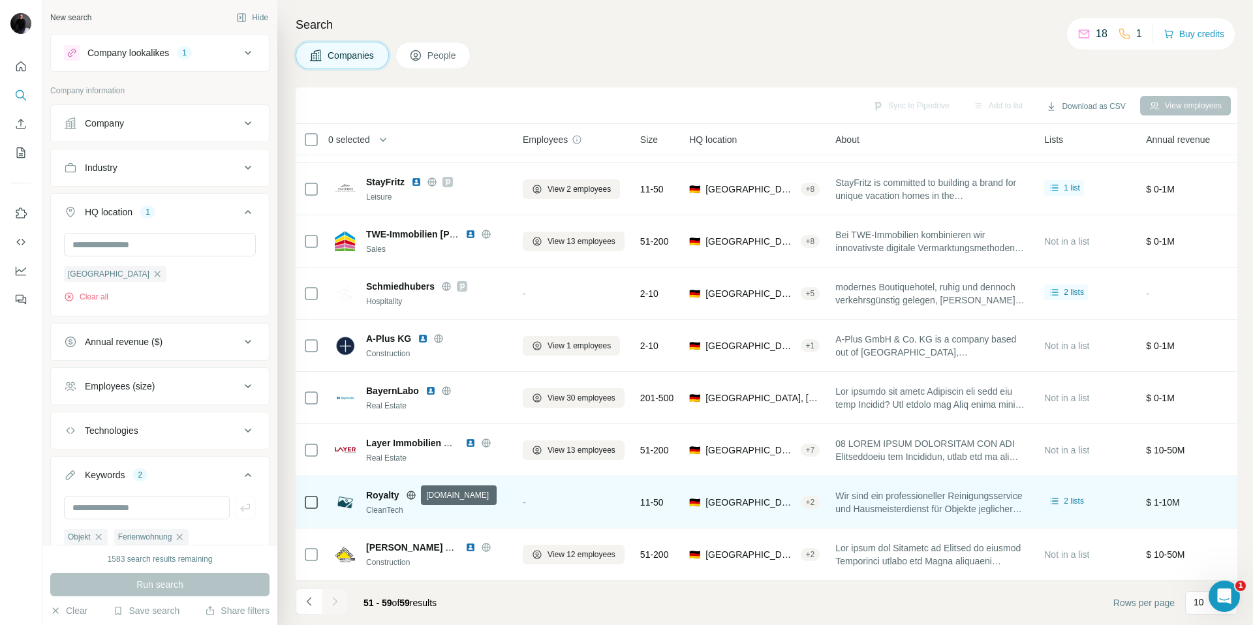
click at [409, 495] on icon at bounding box center [410, 495] width 3 height 8
